Goal: Navigation & Orientation: Find specific page/section

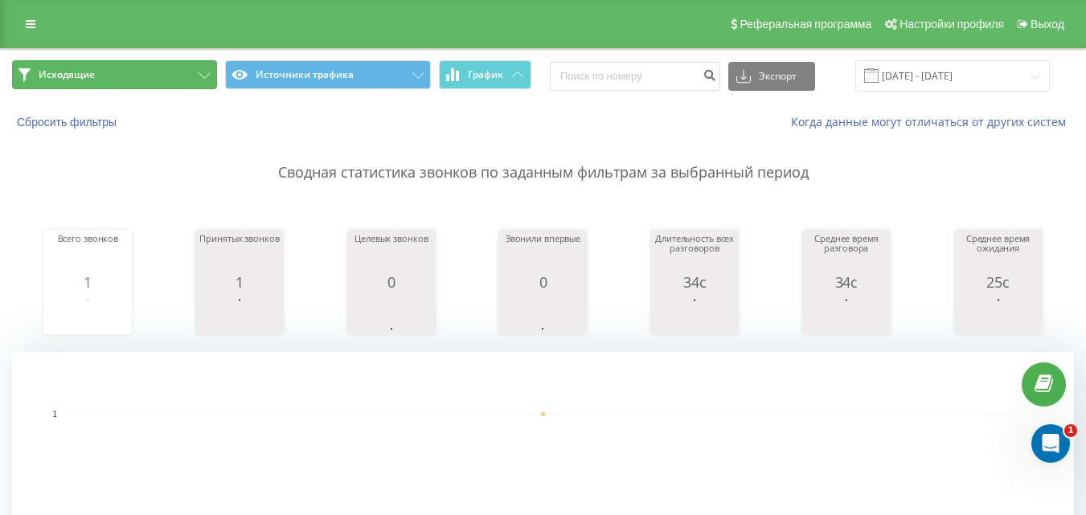
click at [115, 69] on button "Исходящие" at bounding box center [114, 74] width 205 height 29
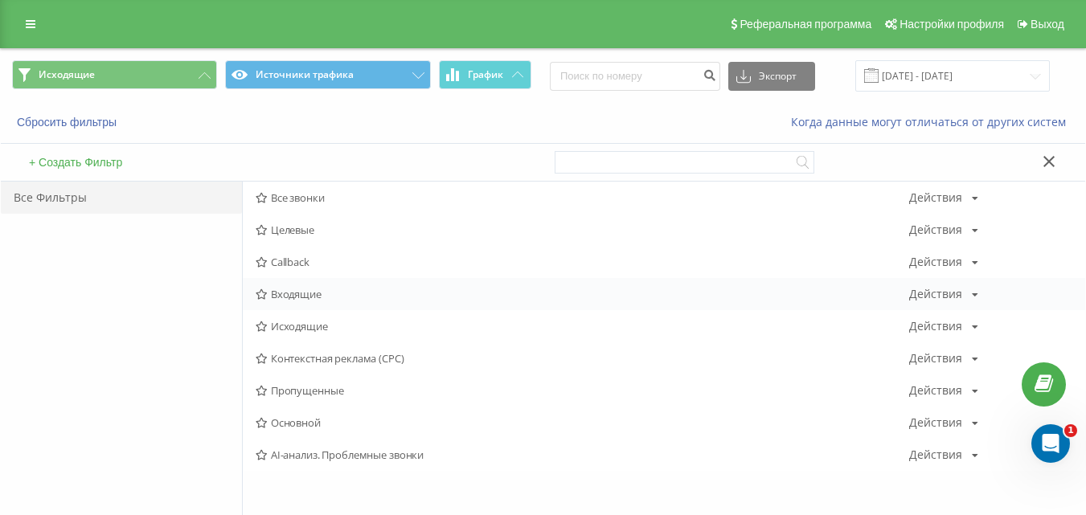
click at [282, 289] on span "Входящие" at bounding box center [583, 294] width 654 height 11
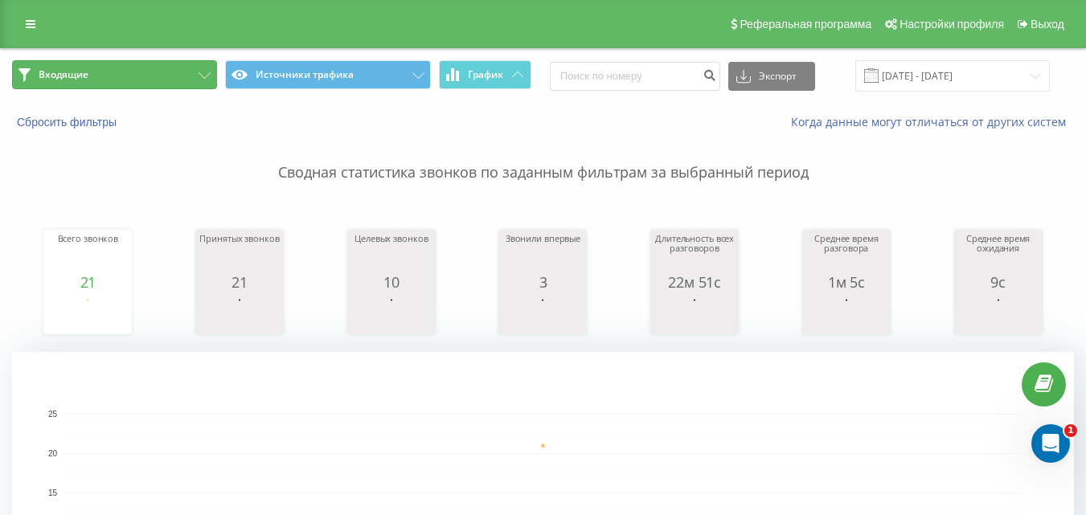
click at [173, 73] on button "Входящие" at bounding box center [114, 74] width 205 height 29
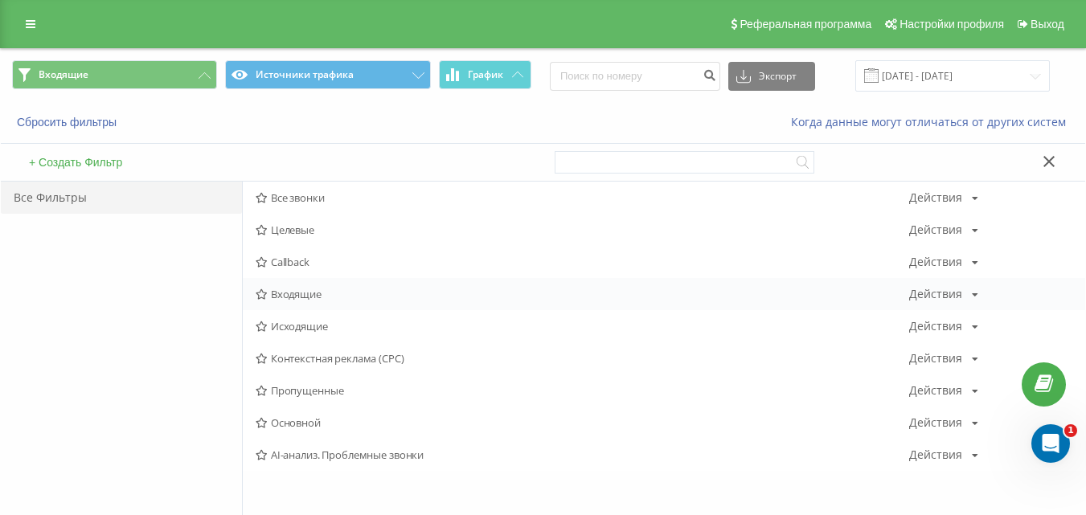
click at [318, 300] on span "Входящие" at bounding box center [583, 294] width 654 height 11
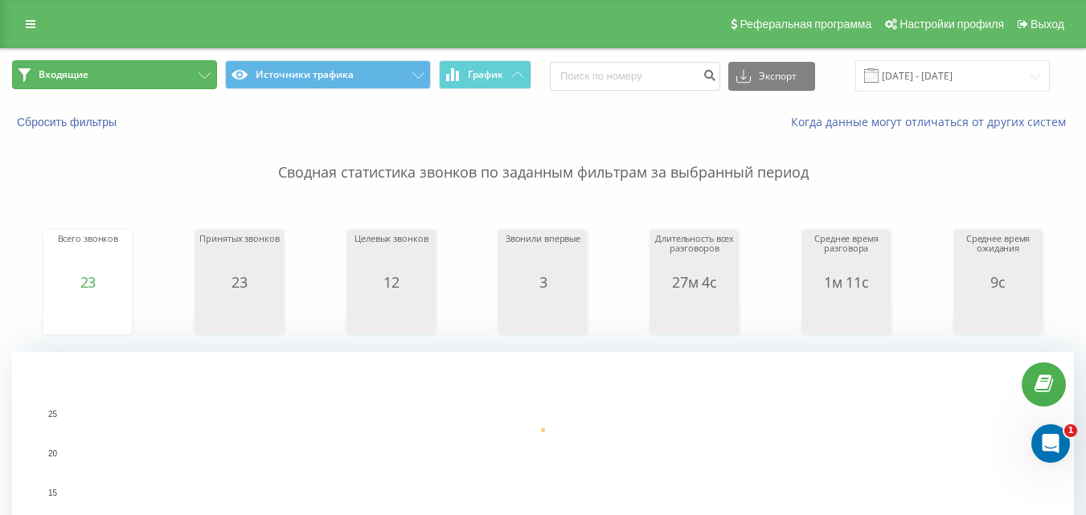
click at [188, 74] on button "Входящие" at bounding box center [114, 74] width 205 height 29
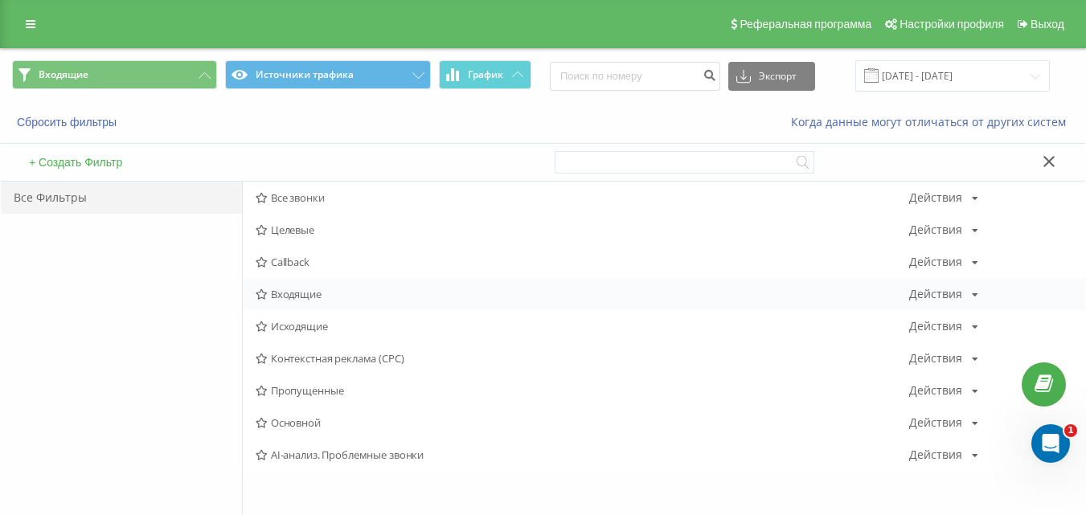
click at [281, 300] on span "Входящие" at bounding box center [583, 294] width 654 height 11
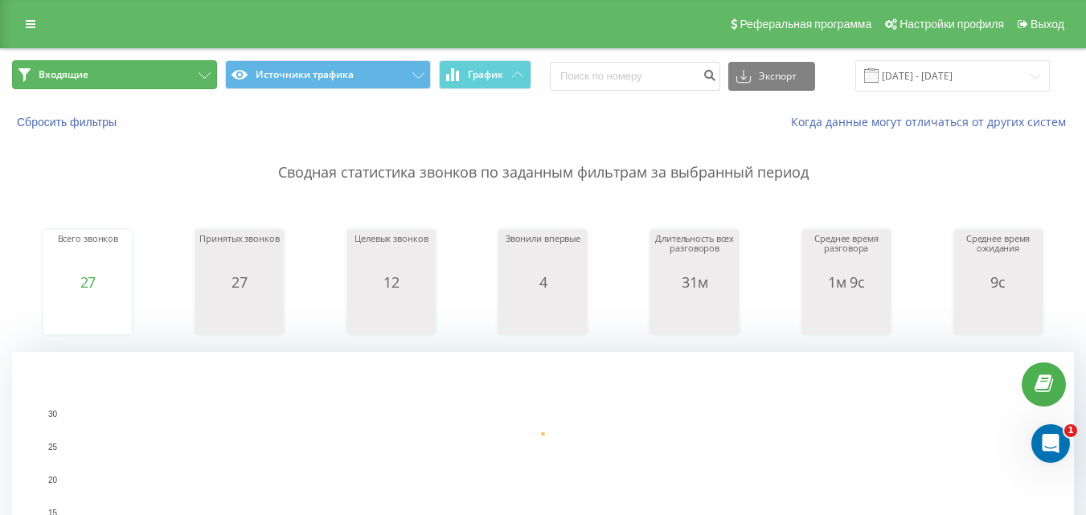
click at [155, 75] on button "Входящие" at bounding box center [114, 74] width 205 height 29
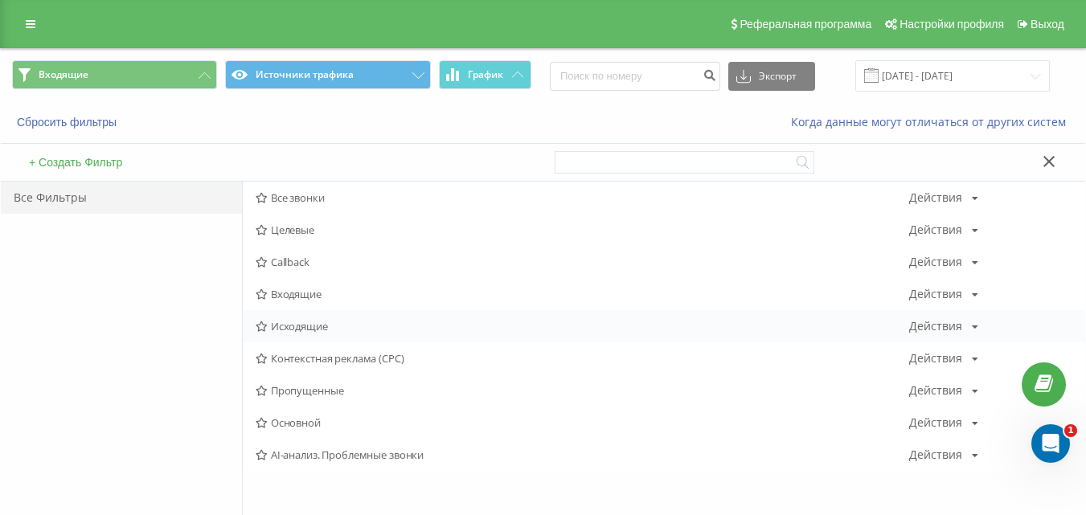
click at [290, 327] on span "Исходящие" at bounding box center [583, 326] width 654 height 11
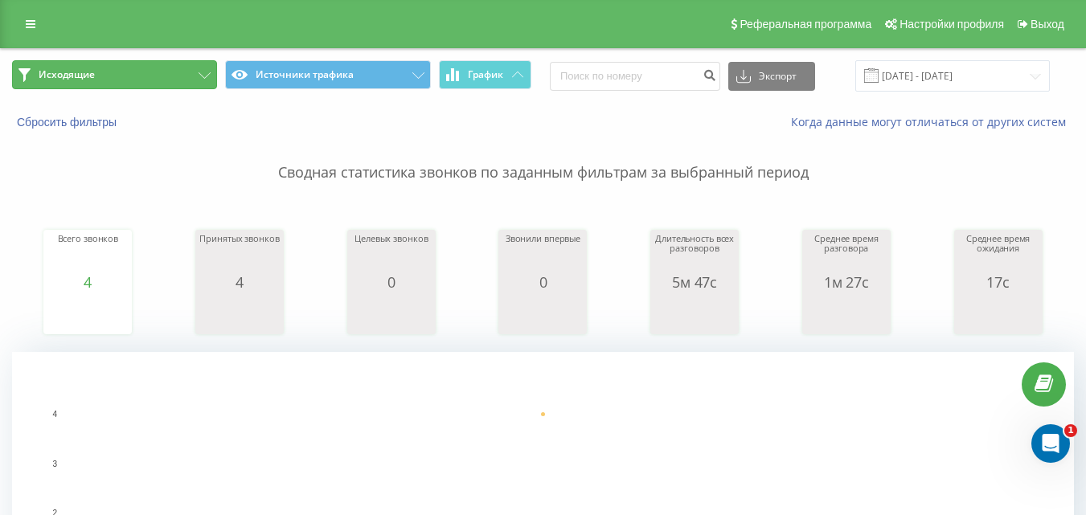
click at [187, 76] on button "Исходящие" at bounding box center [114, 74] width 205 height 29
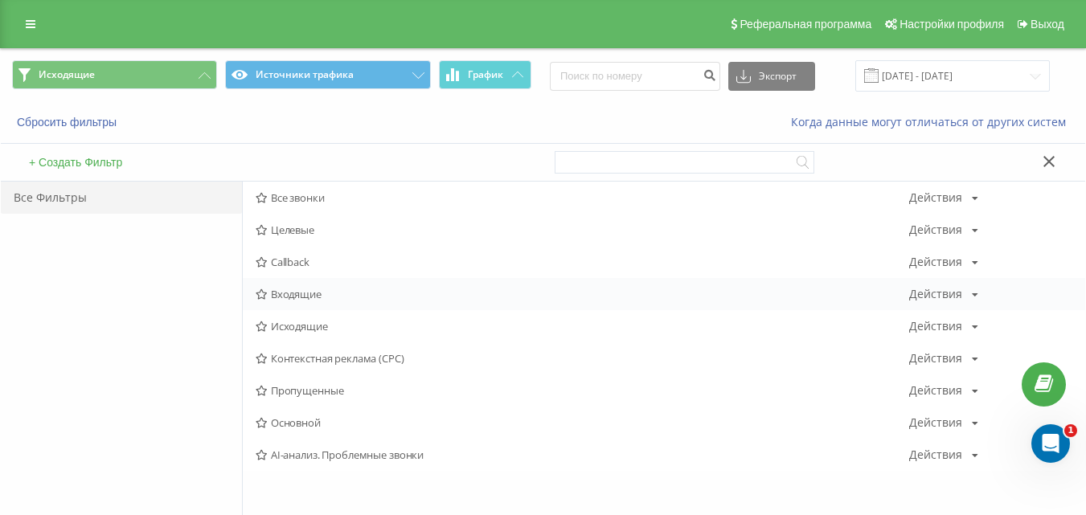
click at [298, 302] on div "Входящие Действия Редактировать Копировать Удалить По умолчанию Поделиться" at bounding box center [664, 294] width 843 height 32
click at [319, 297] on span "Входящие" at bounding box center [583, 294] width 654 height 11
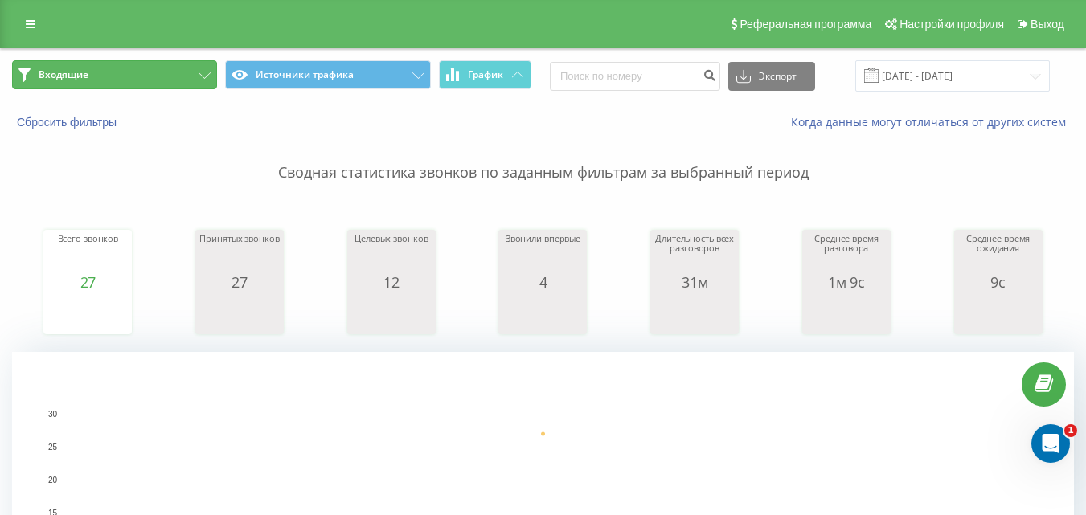
click at [166, 76] on button "Входящие" at bounding box center [114, 74] width 205 height 29
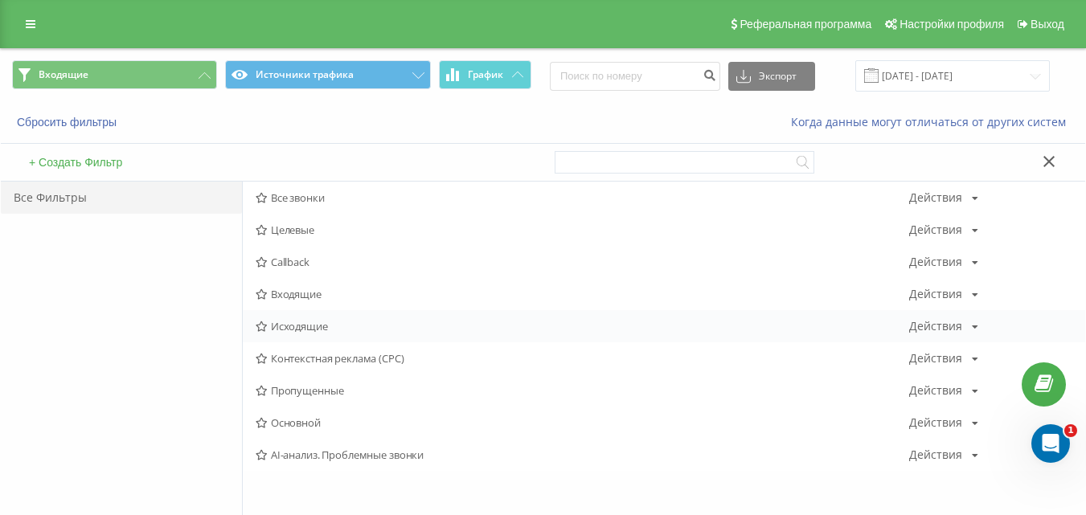
click at [313, 321] on span "Исходящие" at bounding box center [583, 326] width 654 height 11
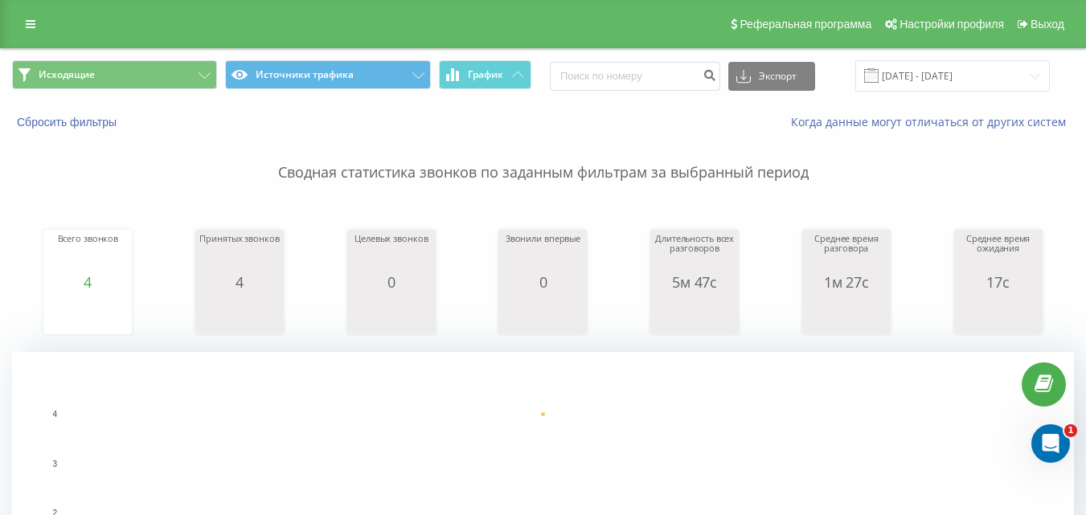
click at [162, 91] on span "Исходящие Источники трафика График" at bounding box center [272, 75] width 520 height 31
click at [185, 69] on button "Исходящие" at bounding box center [114, 74] width 205 height 29
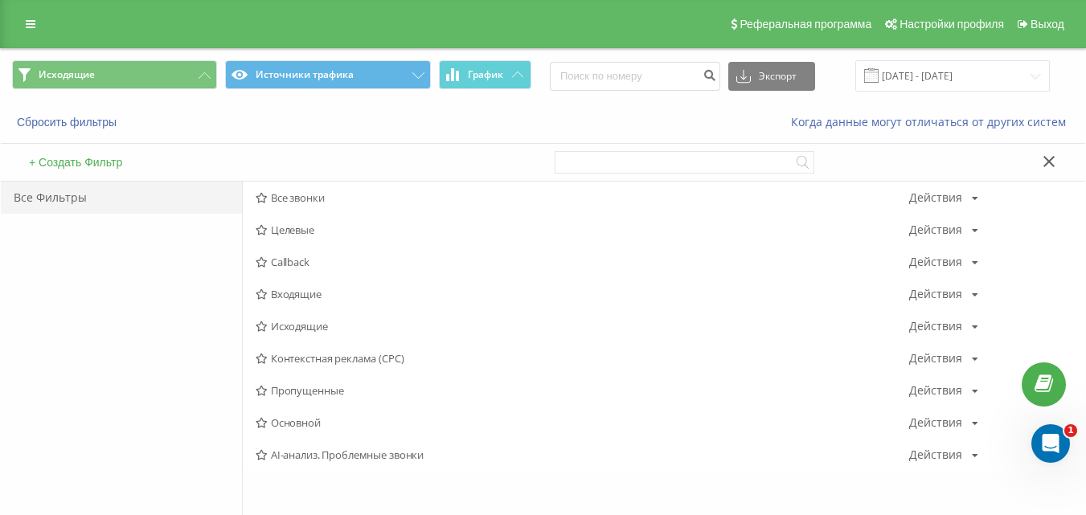
drag, startPoint x: 318, startPoint y: 294, endPoint x: 271, endPoint y: 467, distance: 179.9
click at [316, 294] on span "Входящие" at bounding box center [583, 294] width 654 height 11
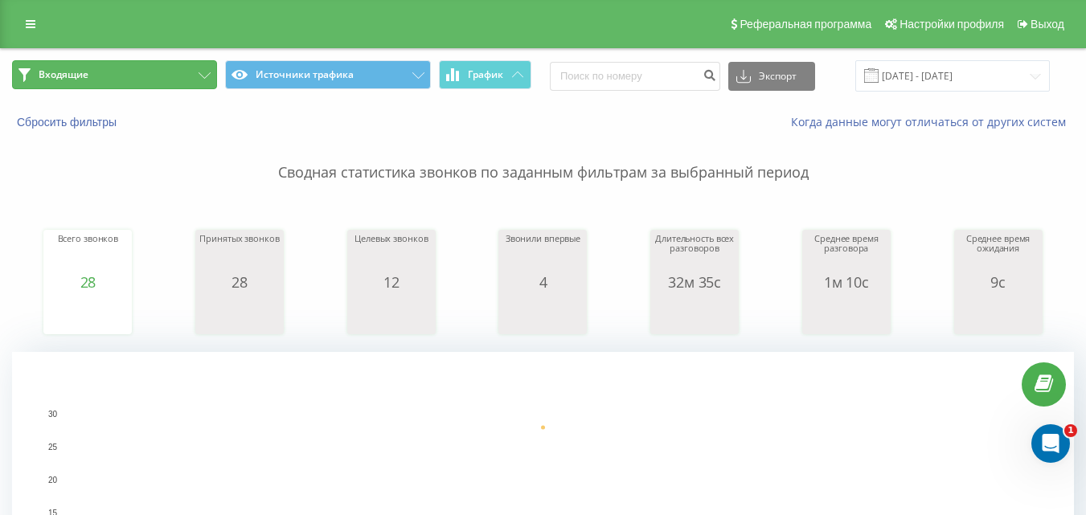
drag, startPoint x: 210, startPoint y: 65, endPoint x: 206, endPoint y: 132, distance: 66.9
click at [209, 65] on button "Входящие" at bounding box center [114, 74] width 205 height 29
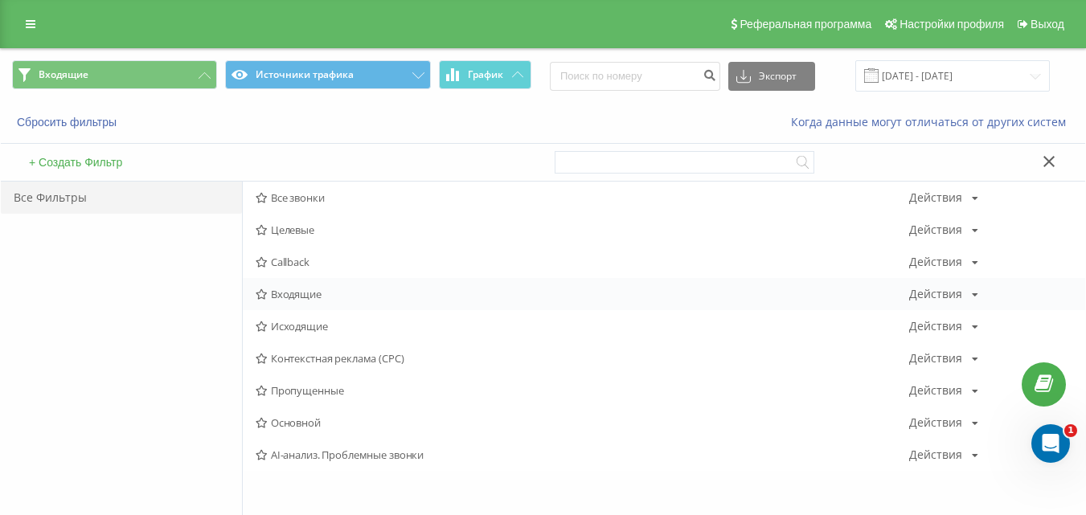
click at [284, 298] on span "Входящие" at bounding box center [583, 294] width 654 height 11
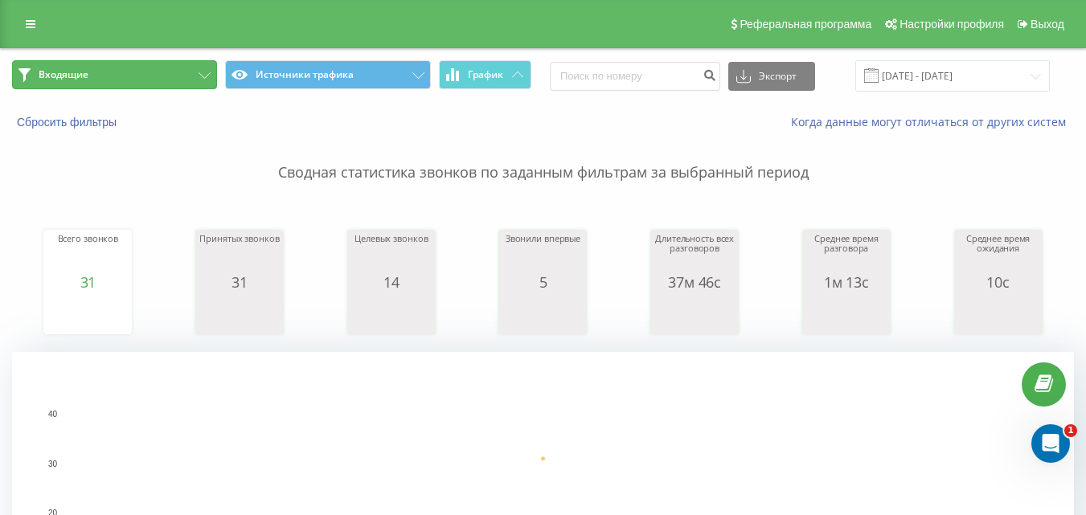
click at [191, 71] on button "Входящие" at bounding box center [114, 74] width 205 height 29
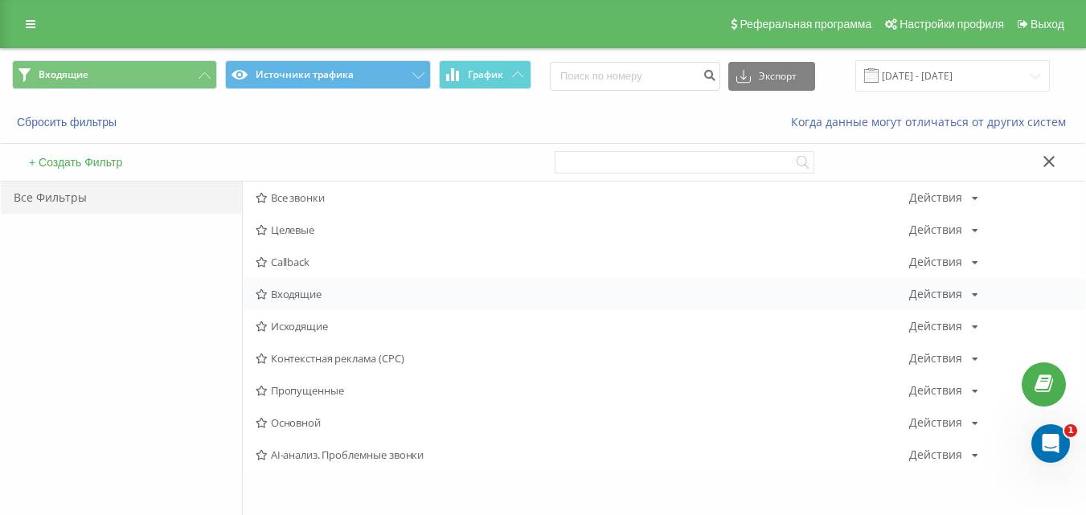
click at [293, 290] on span "Входящие" at bounding box center [583, 294] width 654 height 11
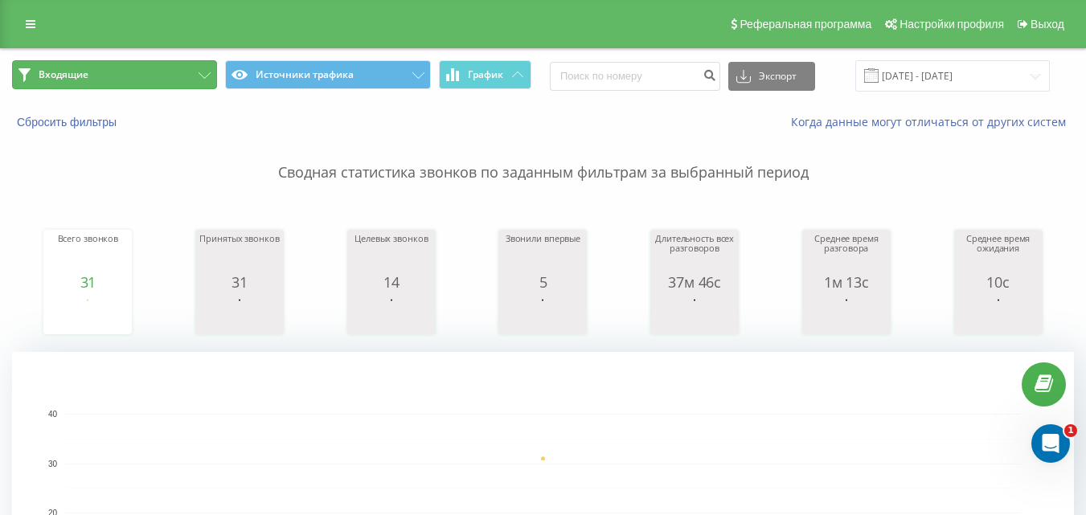
click at [185, 74] on button "Входящие" at bounding box center [114, 74] width 205 height 29
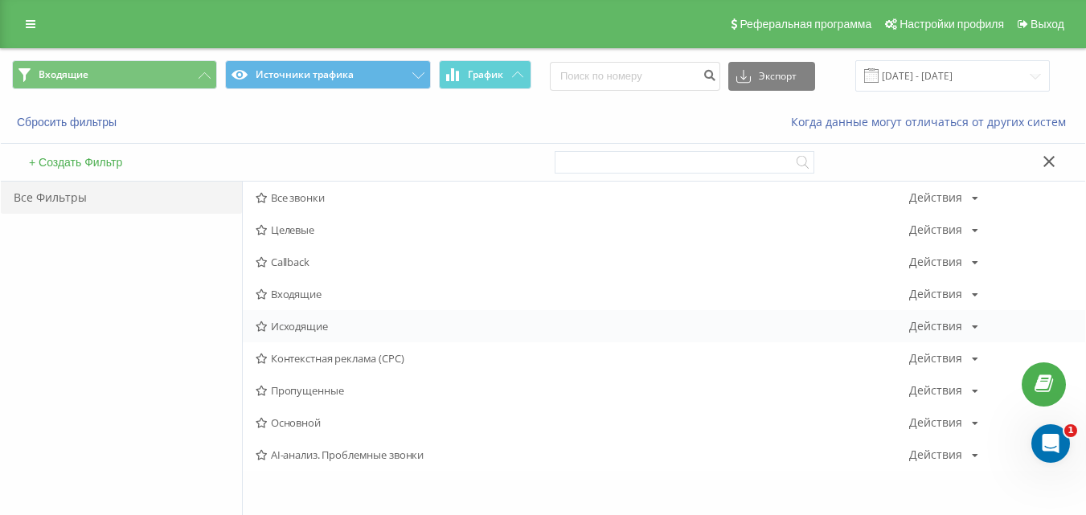
click at [289, 327] on span "Исходящие" at bounding box center [583, 326] width 654 height 11
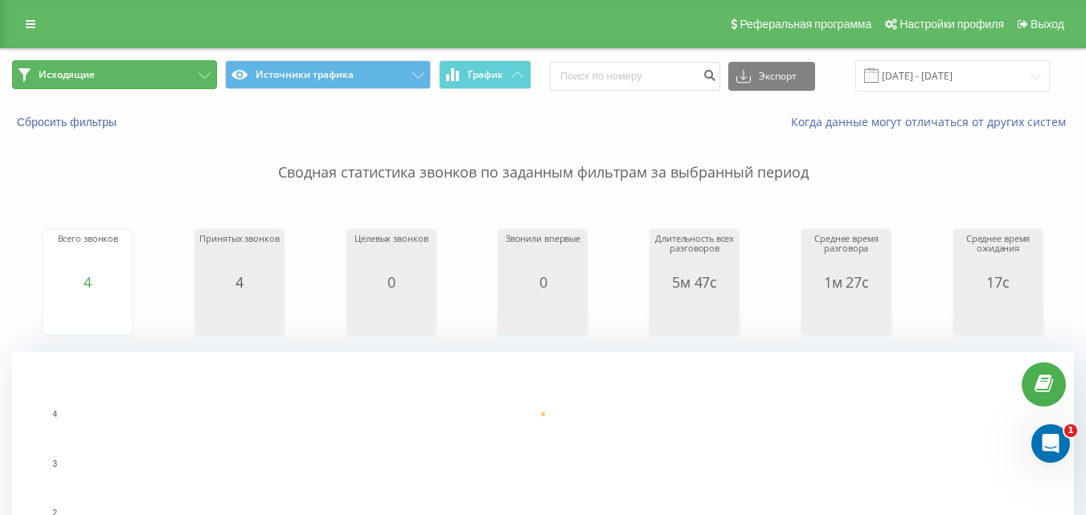
click at [177, 76] on button "Исходящие" at bounding box center [114, 74] width 205 height 29
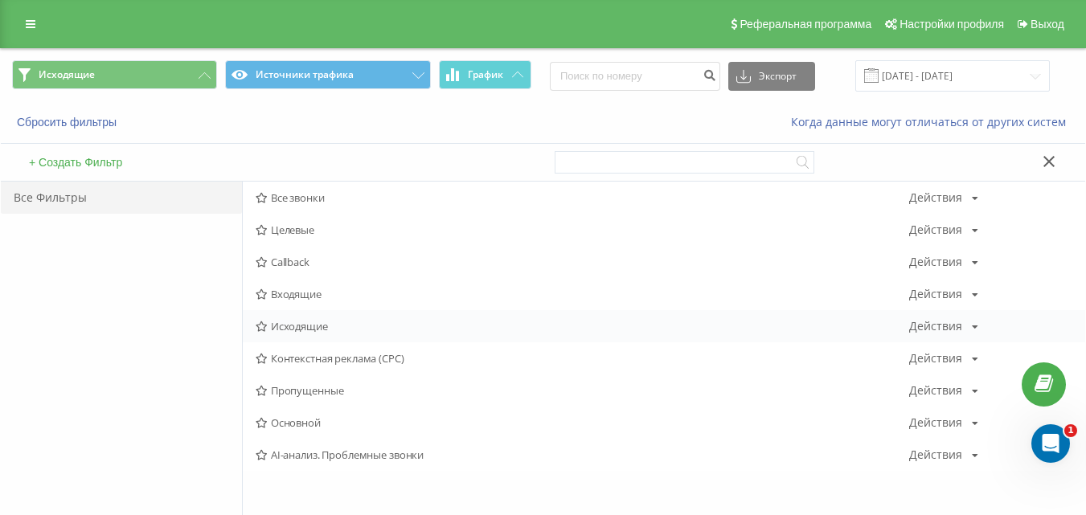
click at [291, 327] on span "Исходящие" at bounding box center [583, 326] width 654 height 11
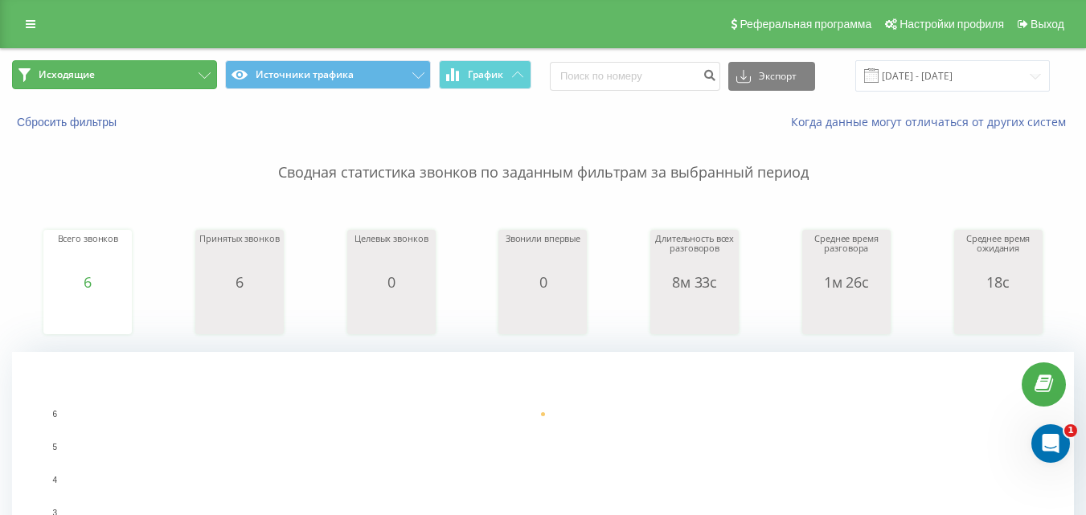
click at [208, 73] on icon at bounding box center [205, 75] width 12 height 6
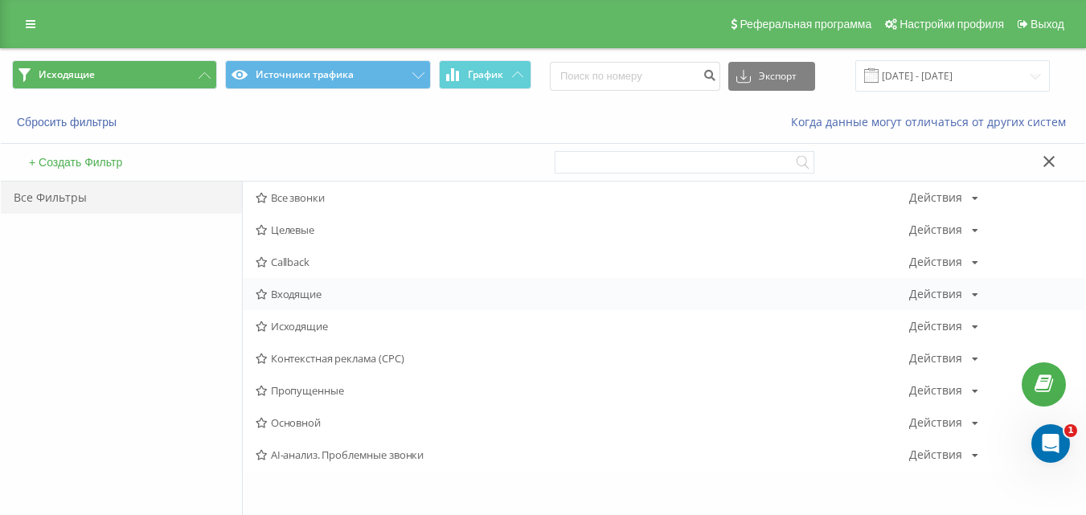
click at [277, 292] on span "Входящие" at bounding box center [583, 294] width 654 height 11
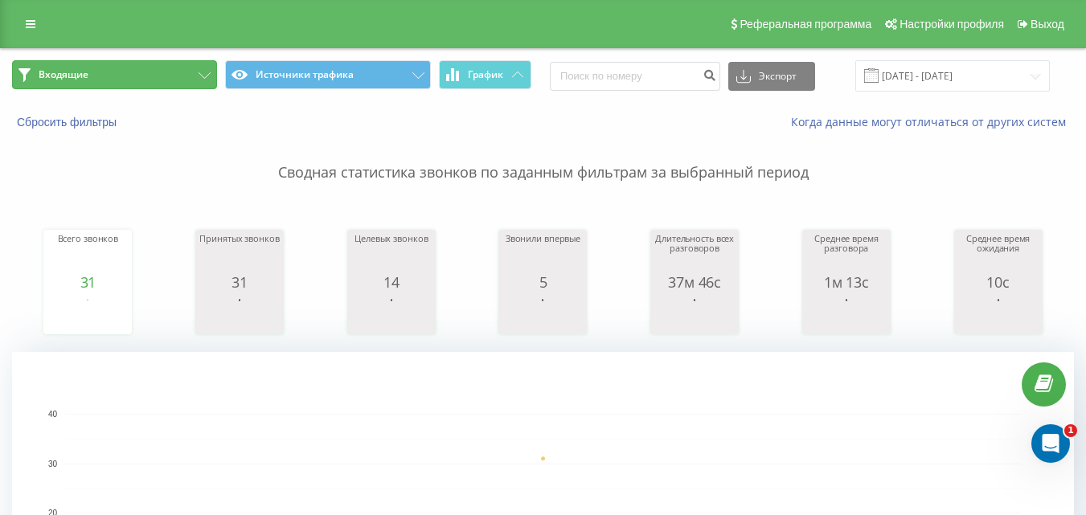
click at [156, 76] on button "Входящие" at bounding box center [114, 74] width 205 height 29
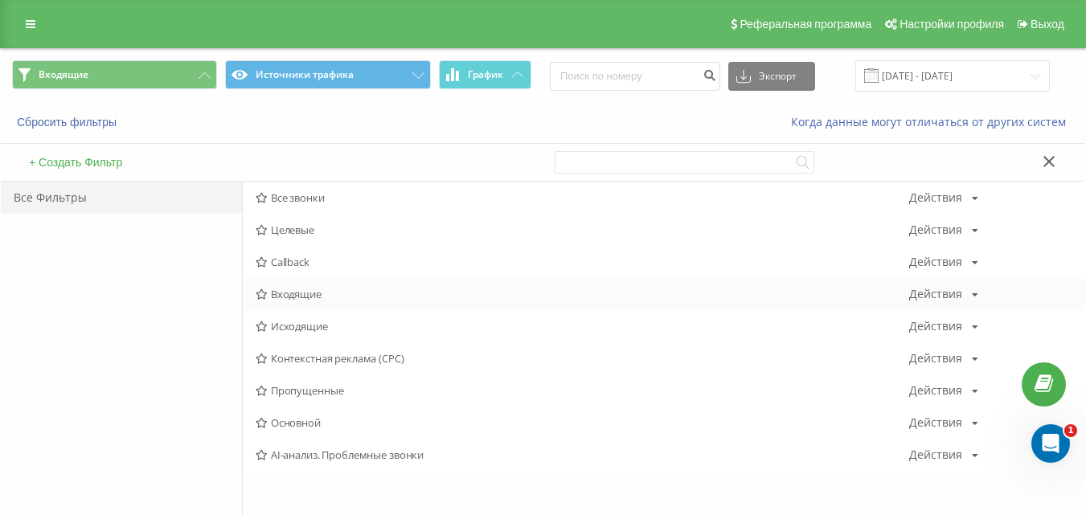
click at [294, 298] on span "Входящие" at bounding box center [583, 294] width 654 height 11
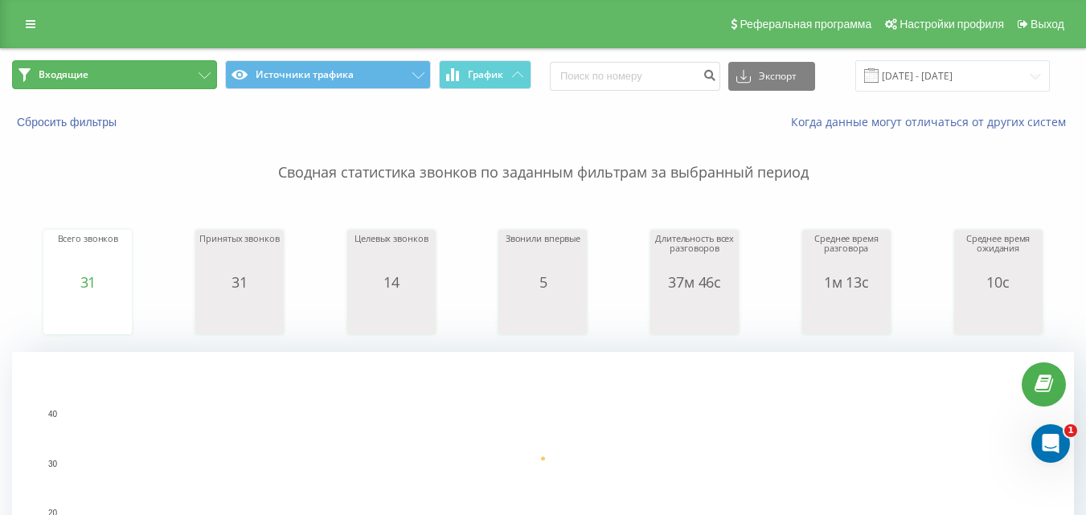
drag, startPoint x: 186, startPoint y: 74, endPoint x: 286, endPoint y: 301, distance: 248.1
click at [190, 83] on button "Входящие" at bounding box center [114, 74] width 205 height 29
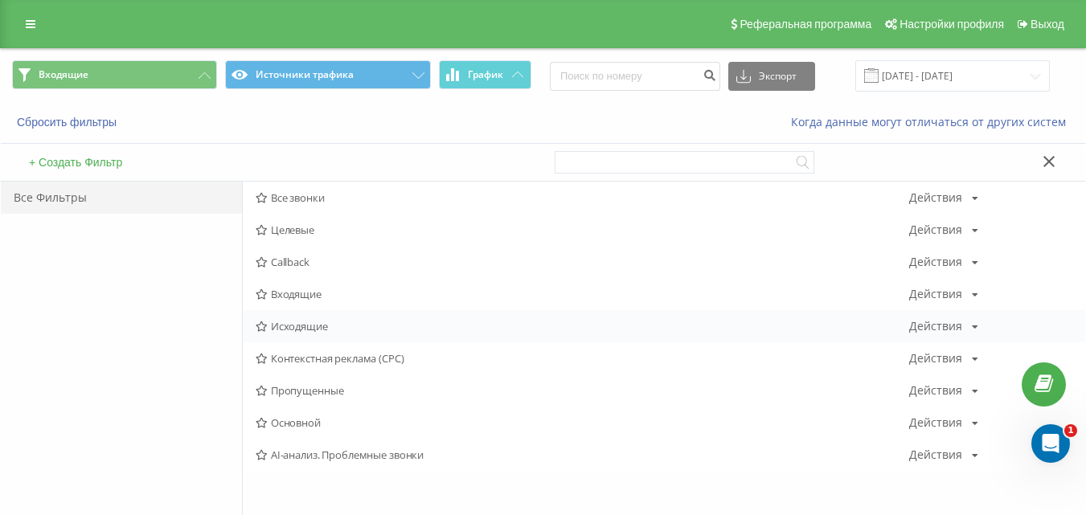
click at [316, 327] on span "Исходящие" at bounding box center [583, 326] width 654 height 11
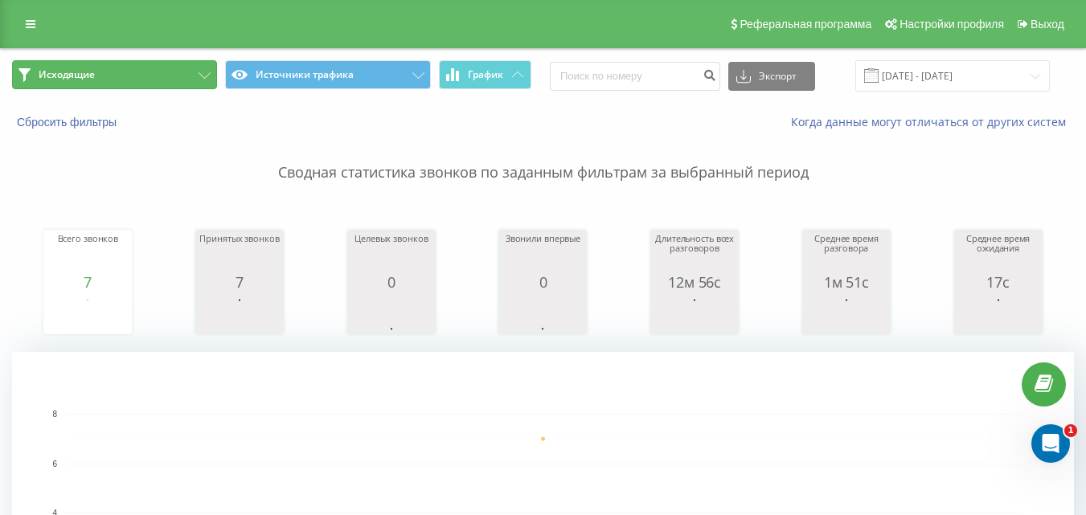
click at [180, 71] on button "Исходящие" at bounding box center [114, 74] width 205 height 29
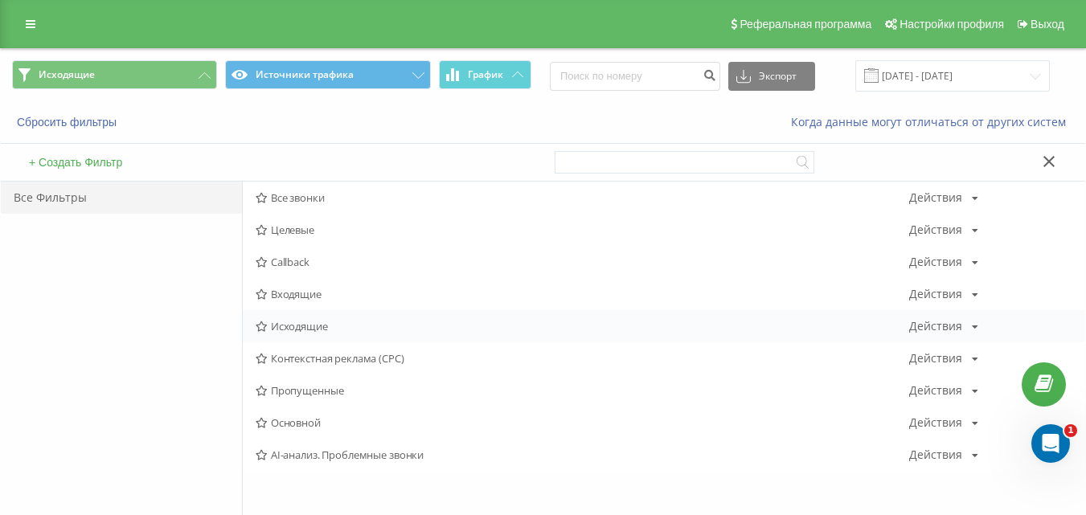
click at [327, 328] on span "Исходящие" at bounding box center [583, 326] width 654 height 11
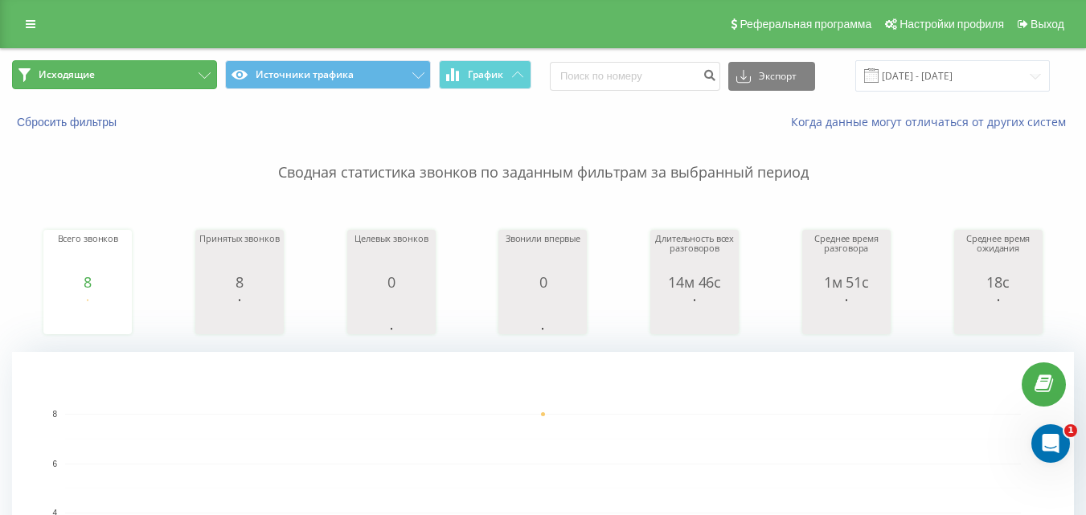
click at [190, 74] on button "Исходящие" at bounding box center [114, 74] width 205 height 29
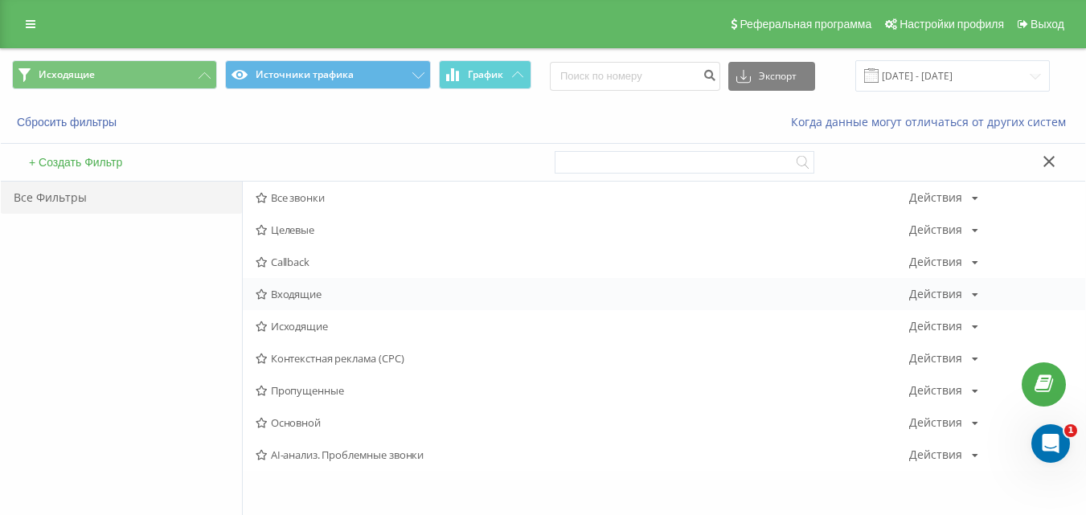
click at [294, 283] on div "Входящие Действия Редактировать Копировать Удалить По умолчанию Поделиться" at bounding box center [664, 294] width 843 height 32
click at [285, 294] on span "Входящие" at bounding box center [583, 294] width 654 height 11
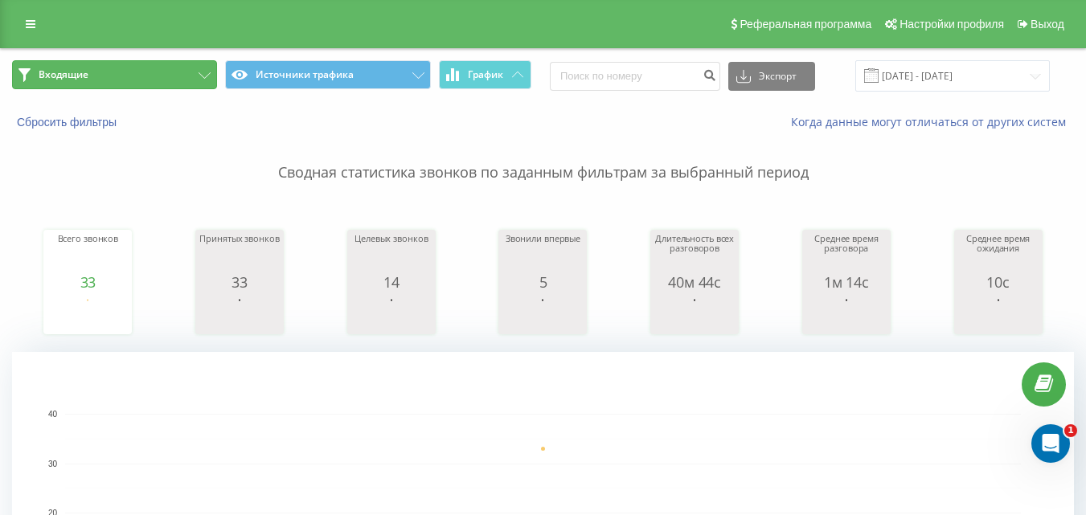
click at [162, 76] on button "Входящие" at bounding box center [114, 74] width 205 height 29
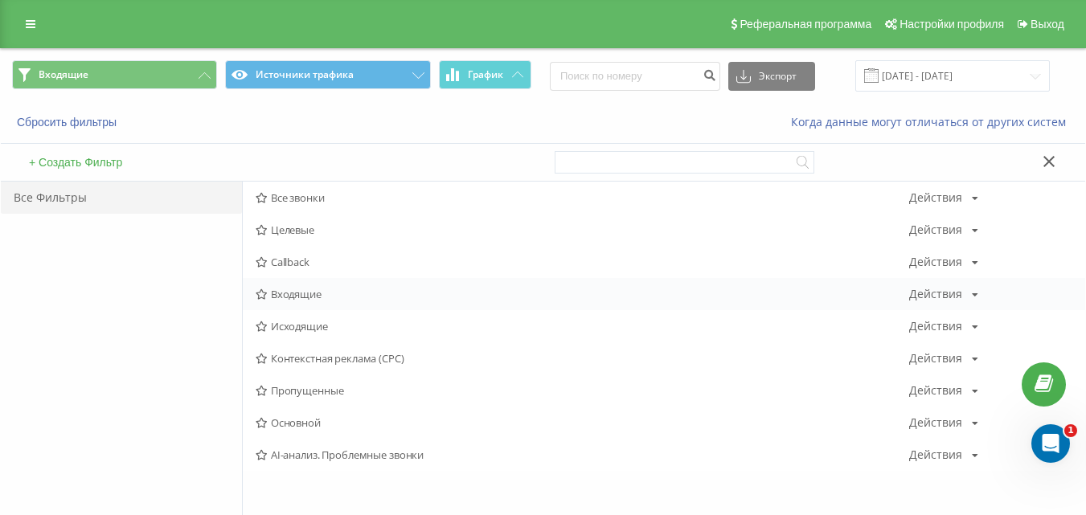
click at [323, 299] on span "Входящие" at bounding box center [583, 294] width 654 height 11
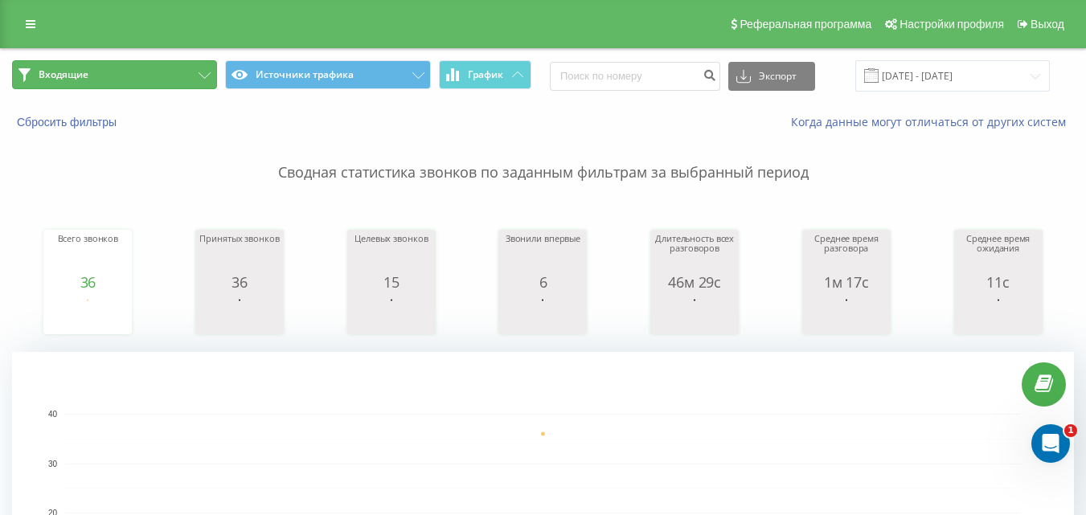
click at [211, 80] on button "Входящие" at bounding box center [114, 74] width 205 height 29
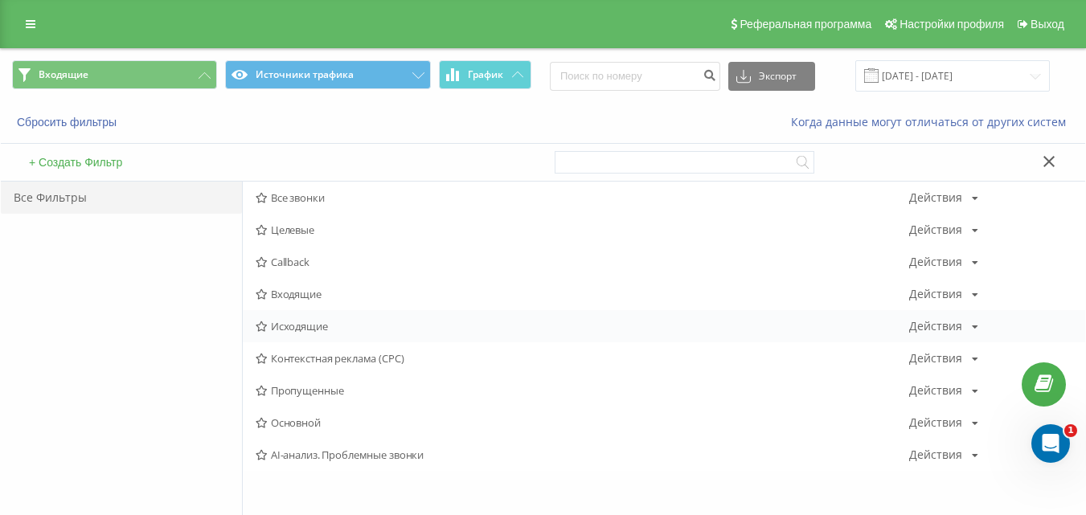
click at [288, 325] on span "Исходящие" at bounding box center [583, 326] width 654 height 11
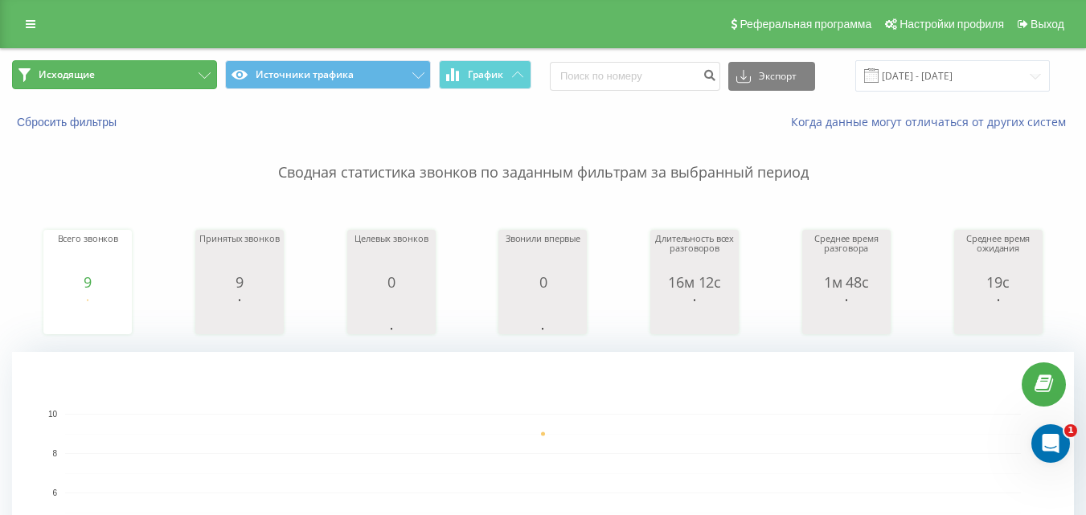
click at [187, 81] on button "Исходящие" at bounding box center [114, 74] width 205 height 29
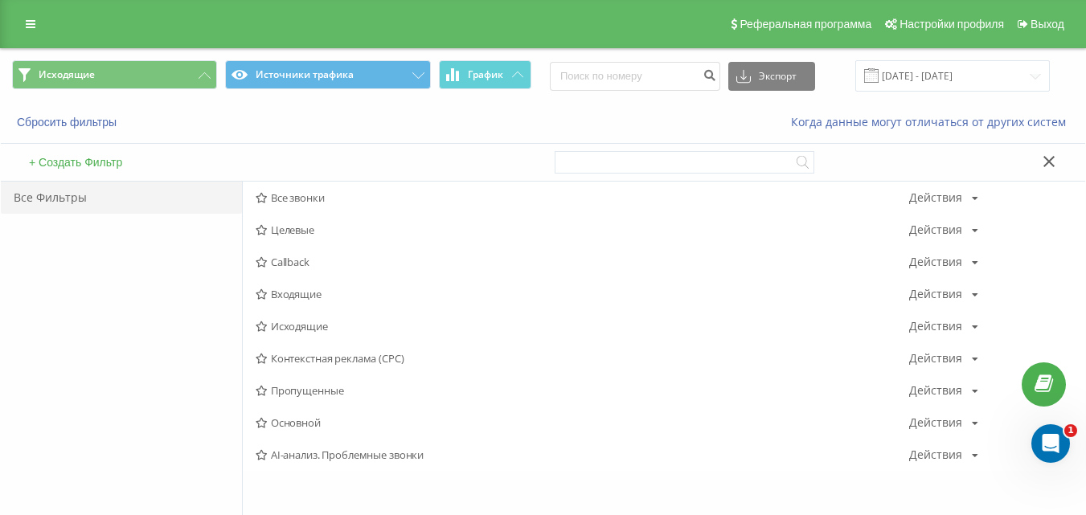
drag, startPoint x: 282, startPoint y: 297, endPoint x: 298, endPoint y: 276, distance: 25.9
click at [283, 297] on span "Входящие" at bounding box center [583, 294] width 654 height 11
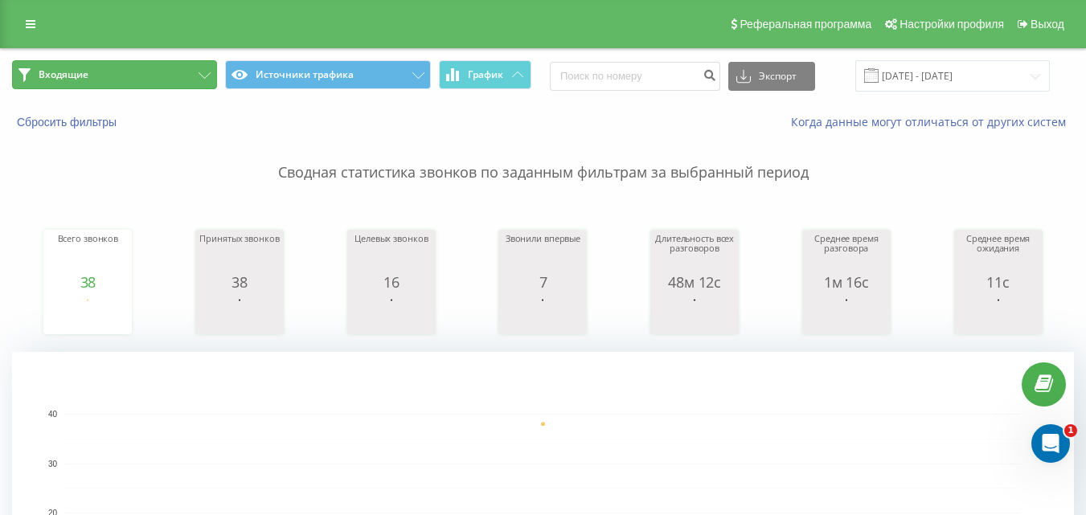
click at [153, 75] on button "Входящие" at bounding box center [114, 74] width 205 height 29
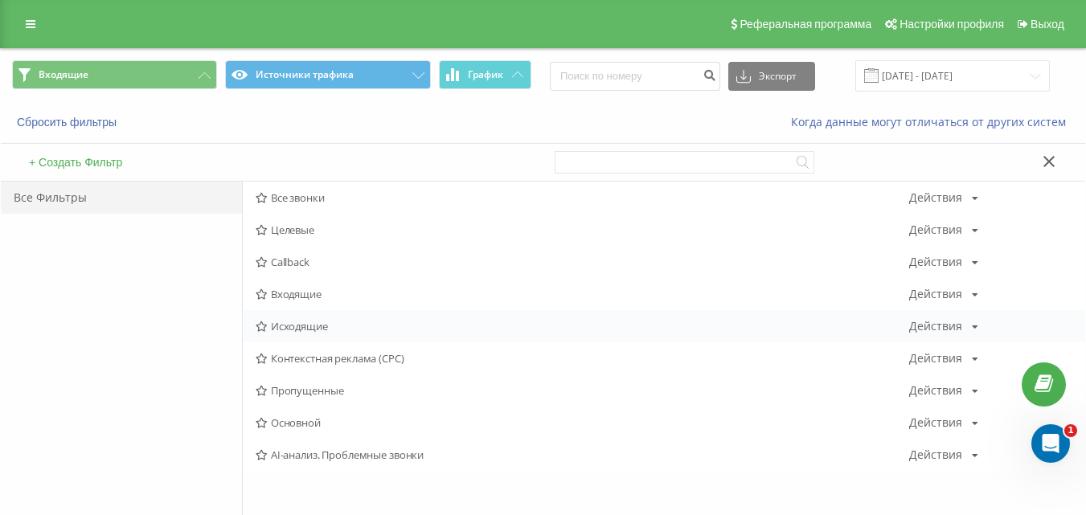
drag, startPoint x: 298, startPoint y: 337, endPoint x: 296, endPoint y: 326, distance: 11.4
click at [298, 336] on div "Исходящие Действия Редактировать Копировать Удалить По умолчанию Поделиться" at bounding box center [664, 326] width 843 height 32
click at [289, 327] on span "Исходящие" at bounding box center [583, 326] width 654 height 11
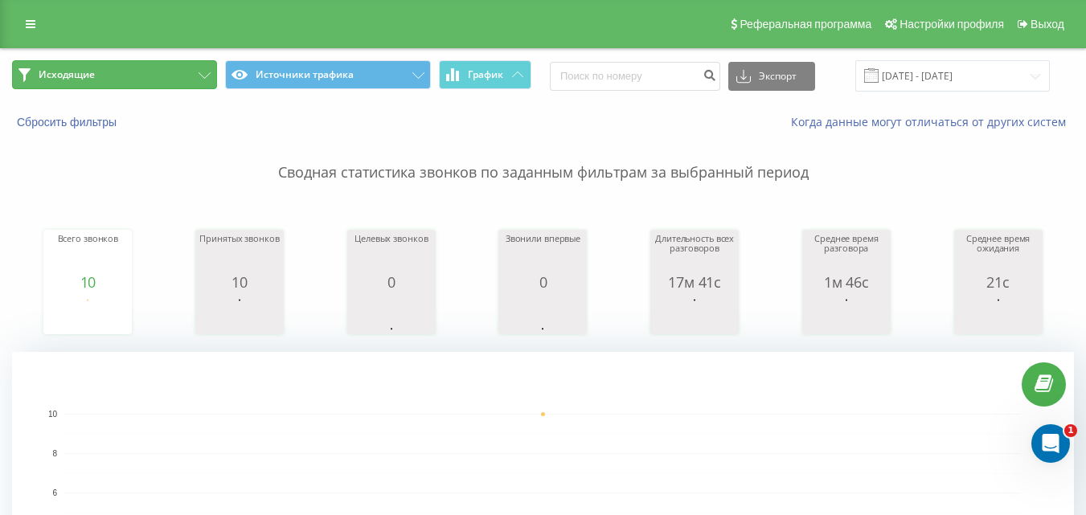
click at [179, 82] on button "Исходящие" at bounding box center [114, 74] width 205 height 29
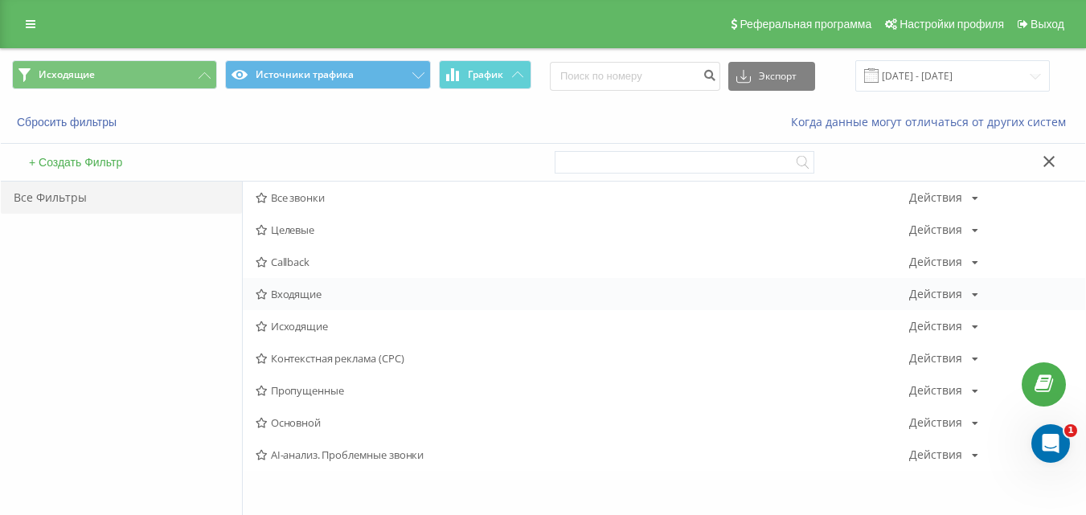
click at [295, 302] on div "Входящие Действия Редактировать Копировать Удалить По умолчанию Поделиться" at bounding box center [664, 294] width 843 height 32
click at [294, 290] on span "Входящие" at bounding box center [583, 294] width 654 height 11
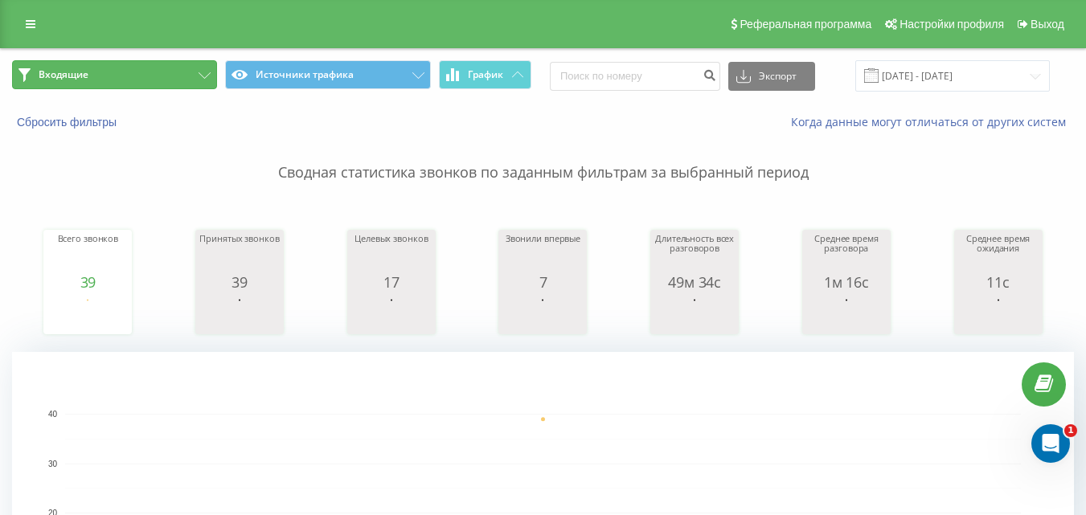
click at [199, 70] on button "Входящие" at bounding box center [114, 74] width 205 height 29
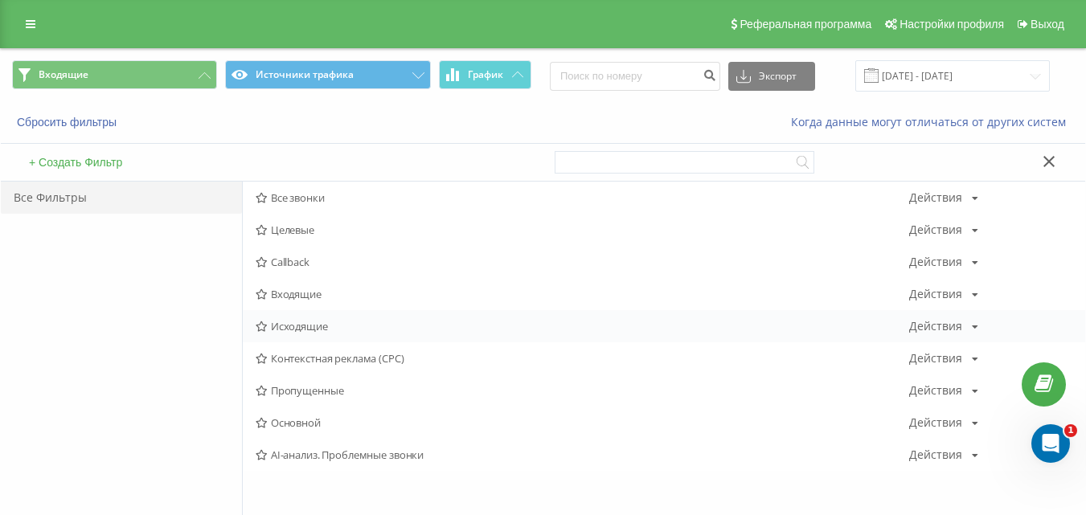
click at [310, 317] on div "Исходящие Действия Редактировать Копировать Удалить По умолчанию Поделиться" at bounding box center [664, 326] width 843 height 32
click at [306, 319] on div "Исходящие Действия Редактировать Копировать Удалить По умолчанию Поделиться" at bounding box center [664, 326] width 843 height 32
click at [296, 332] on span "Исходящие" at bounding box center [583, 326] width 654 height 11
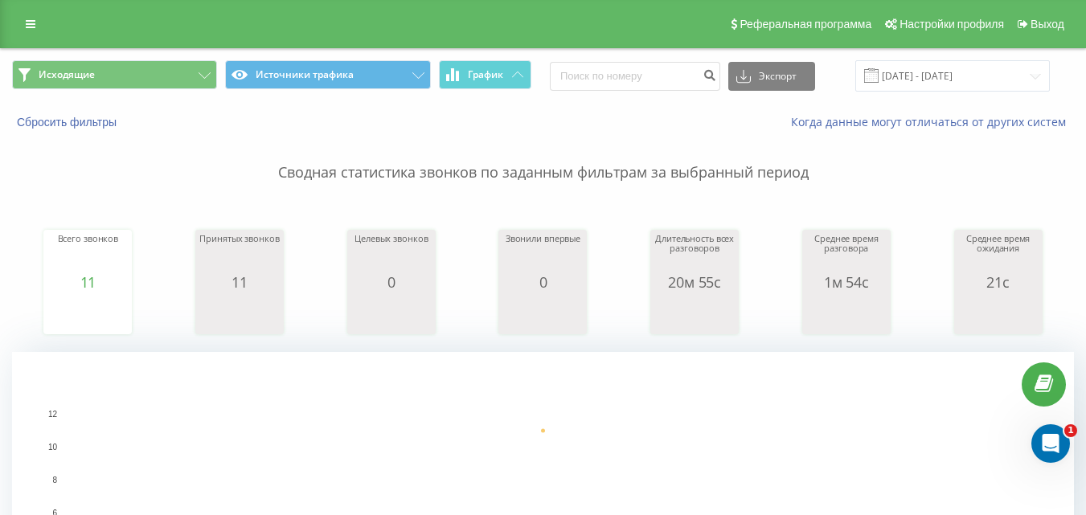
click at [166, 60] on div "Исходящие Источники трафика График Экспорт .csv .xls .xlsx [DATE] - [DATE]" at bounding box center [543, 76] width 1085 height 54
click at [193, 73] on button "Исходящие" at bounding box center [114, 74] width 205 height 29
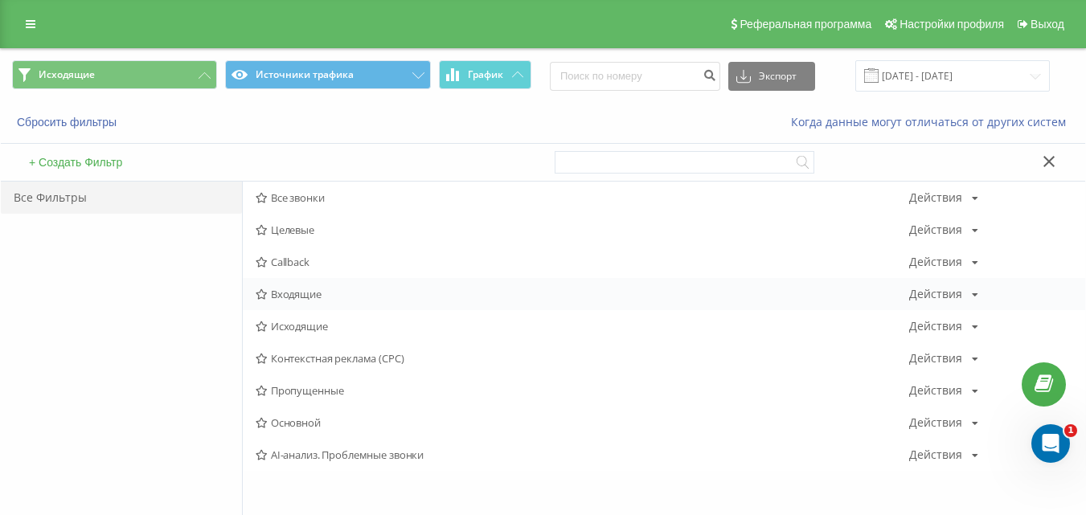
click at [316, 303] on div "Входящие Действия Редактировать Копировать Удалить По умолчанию Поделиться" at bounding box center [664, 294] width 843 height 32
click at [308, 290] on span "Входящие" at bounding box center [583, 294] width 654 height 11
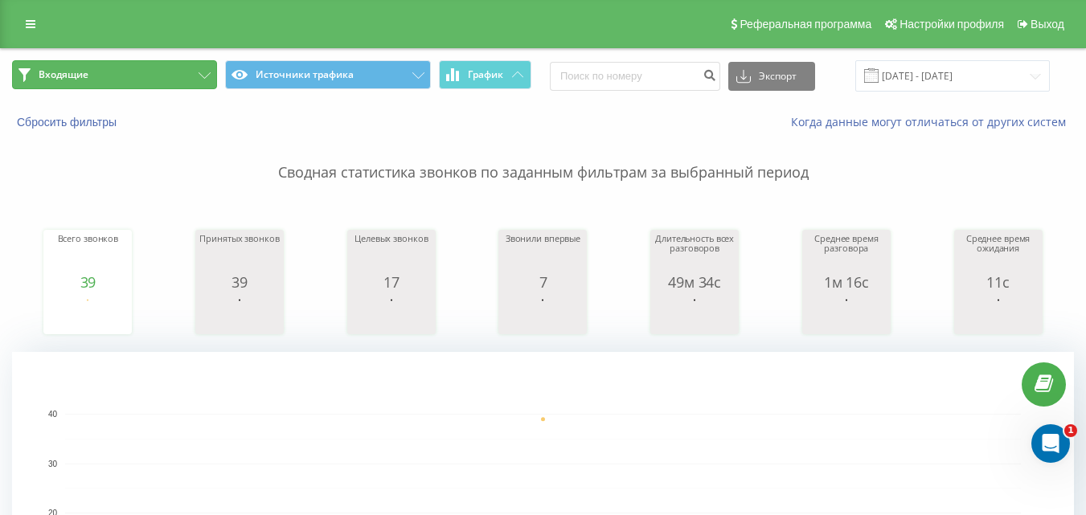
click at [201, 70] on button "Входящие" at bounding box center [114, 74] width 205 height 29
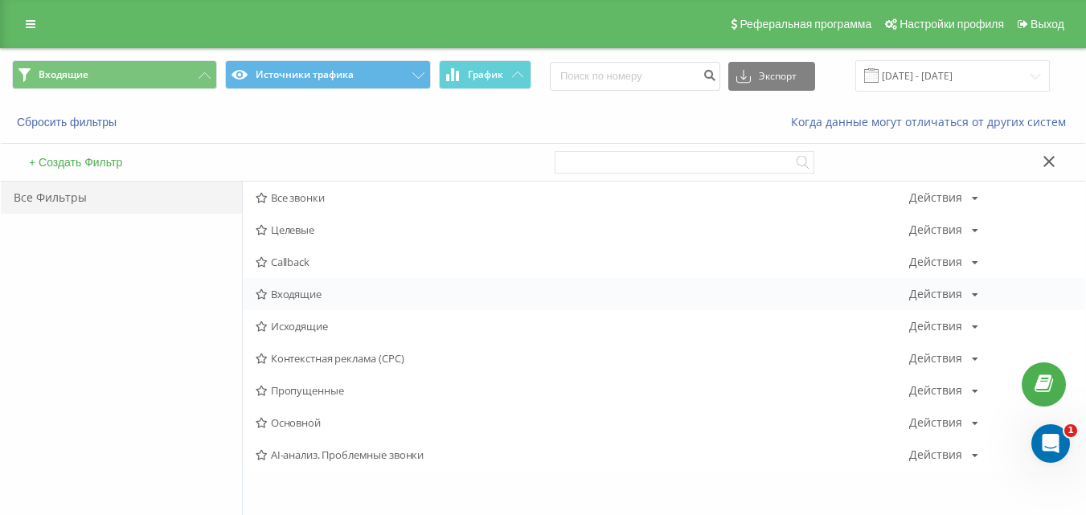
click at [314, 291] on span "Входящие" at bounding box center [583, 294] width 654 height 11
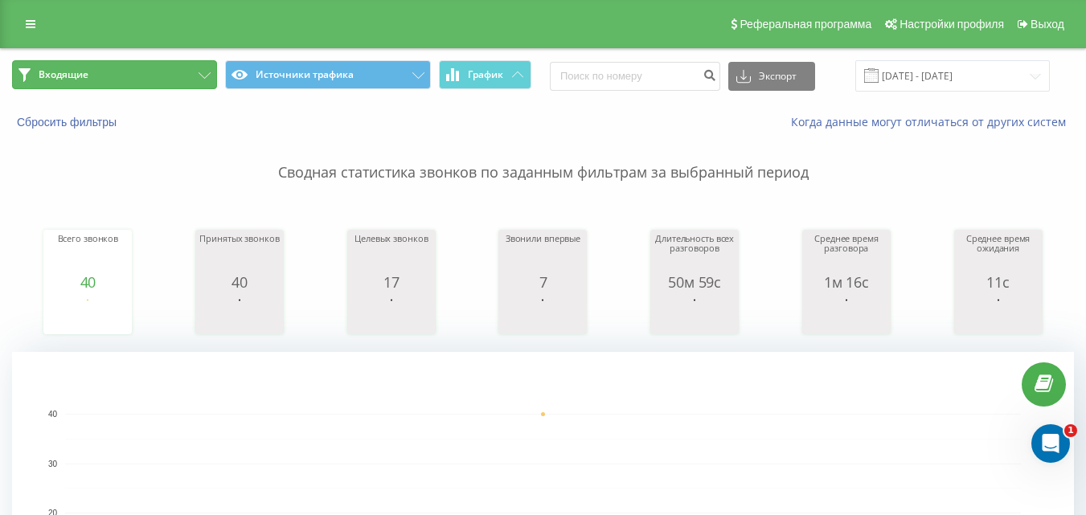
click at [188, 69] on button "Входящие" at bounding box center [114, 74] width 205 height 29
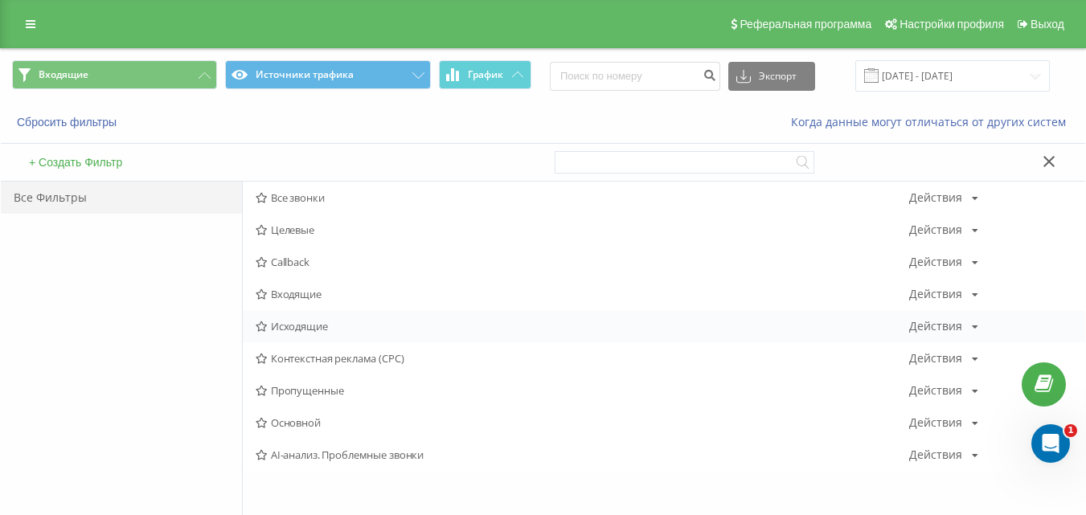
click at [302, 323] on span "Исходящие" at bounding box center [583, 326] width 654 height 11
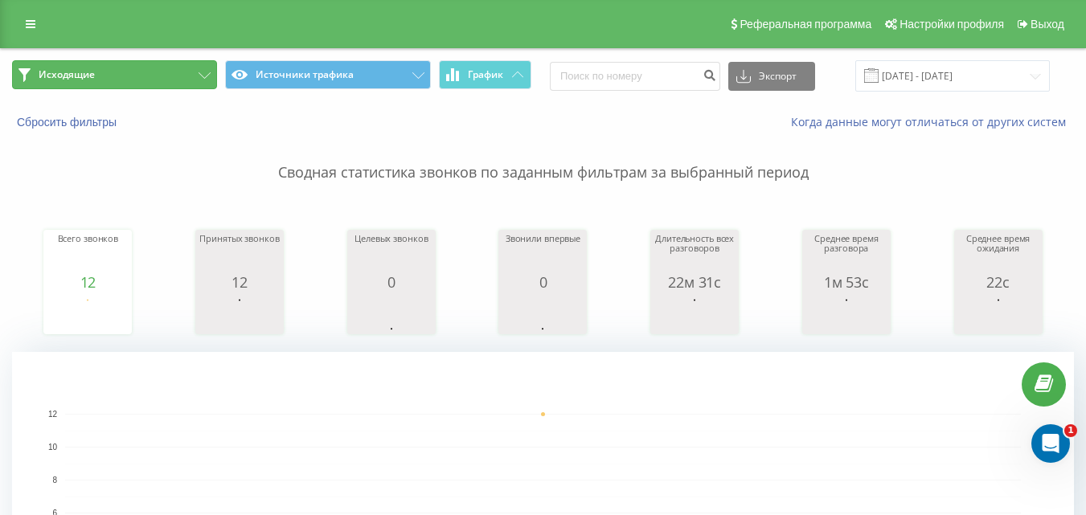
click at [190, 72] on button "Исходящие" at bounding box center [114, 74] width 205 height 29
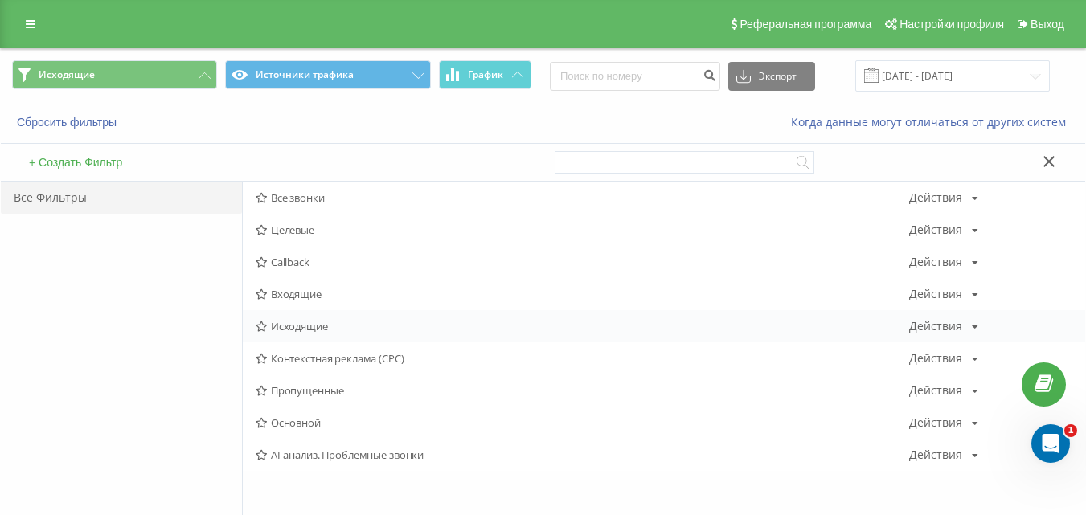
click at [304, 326] on span "Исходящие" at bounding box center [583, 326] width 654 height 11
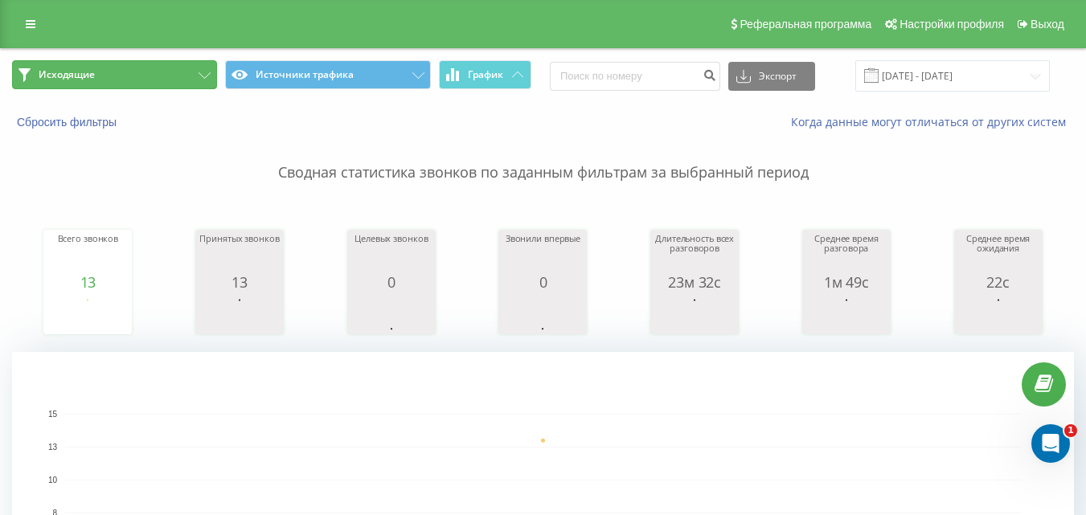
click at [150, 67] on button "Исходящие" at bounding box center [114, 74] width 205 height 29
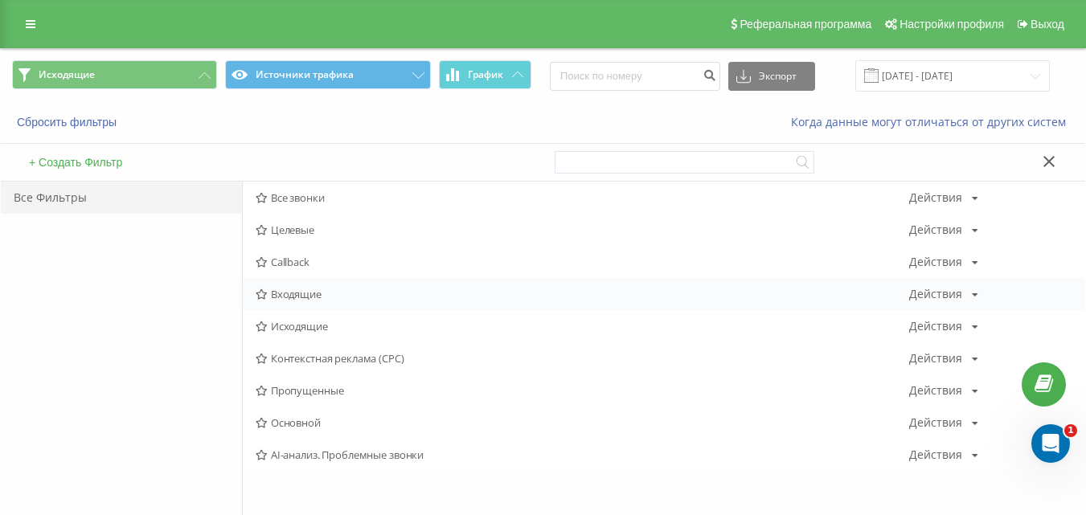
click at [290, 292] on span "Входящие" at bounding box center [583, 294] width 654 height 11
